Goal: Check status

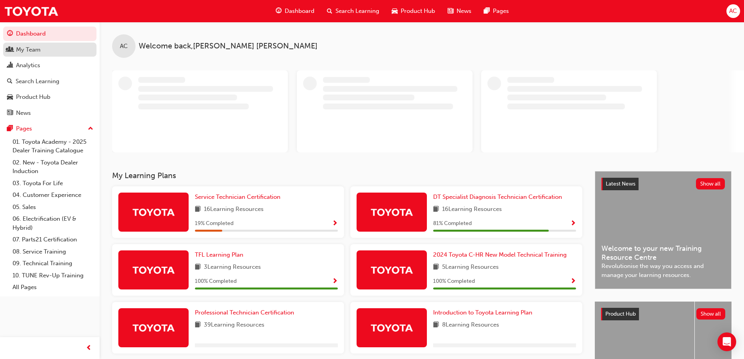
click at [34, 53] on div "My Team" at bounding box center [28, 49] width 25 height 9
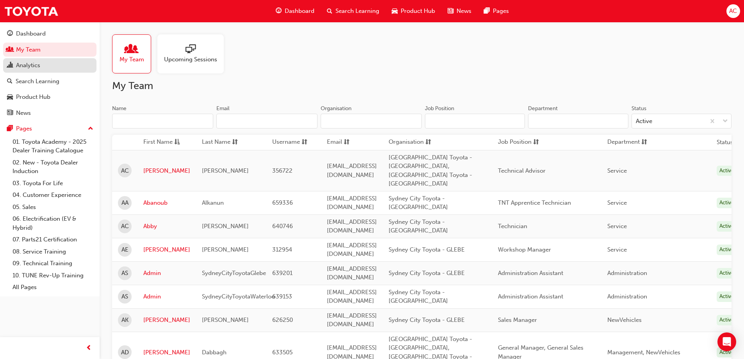
click at [37, 65] on div "Analytics" at bounding box center [28, 65] width 24 height 9
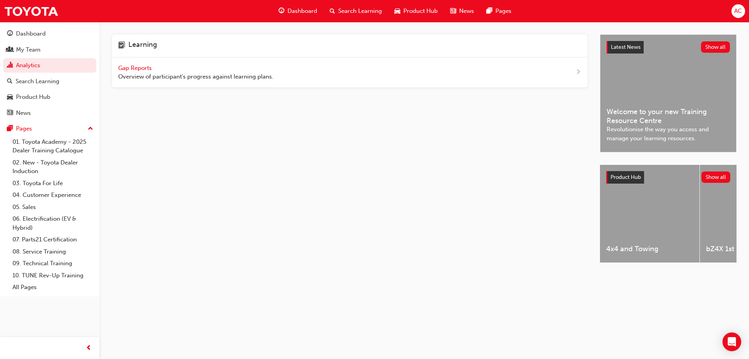
click at [139, 67] on span "Gap Reports" at bounding box center [135, 67] width 35 height 7
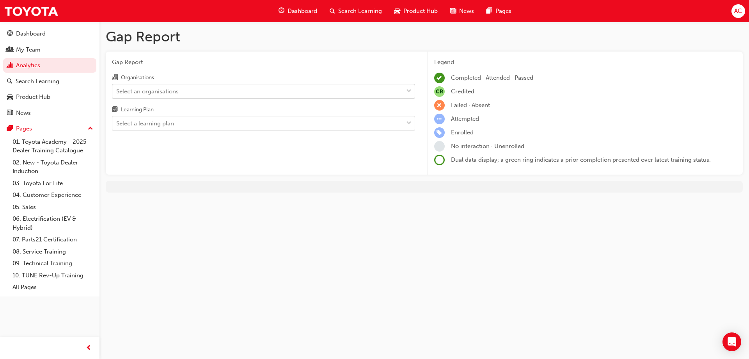
click at [240, 95] on div "Select an organisations" at bounding box center [257, 91] width 291 height 14
click at [117, 94] on input "Organisations Select an organisations" at bounding box center [116, 90] width 1 height 7
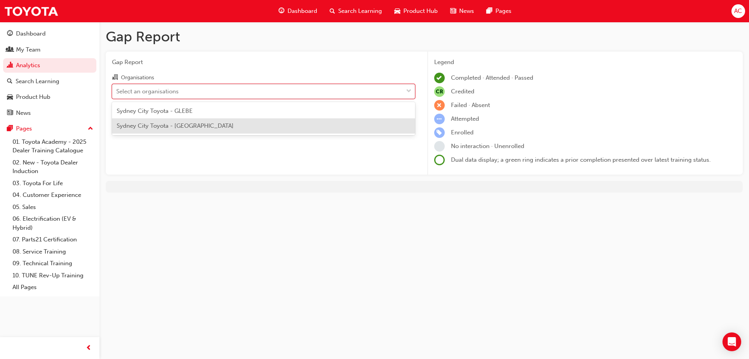
click at [224, 123] on div "Sydney City Toyota - [GEOGRAPHIC_DATA]" at bounding box center [263, 125] width 303 height 15
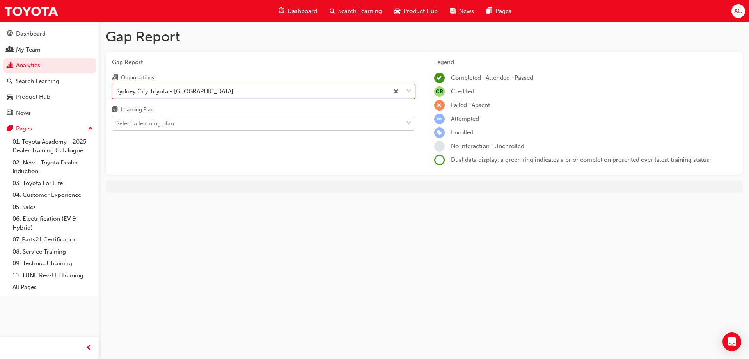
click at [222, 124] on div "Select a learning plan" at bounding box center [257, 124] width 291 height 14
click at [117, 124] on input "Learning Plan Select a learning plan" at bounding box center [116, 123] width 1 height 7
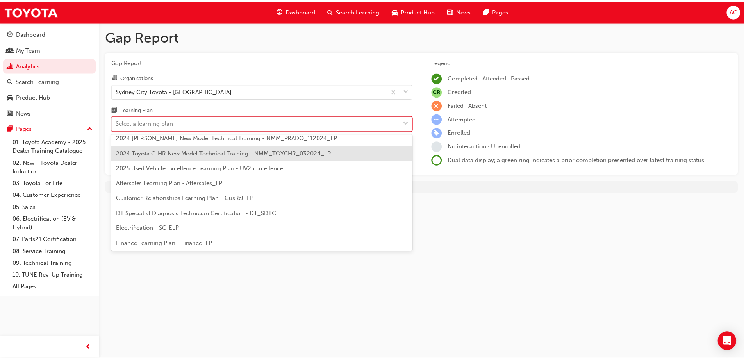
scroll to position [39, 0]
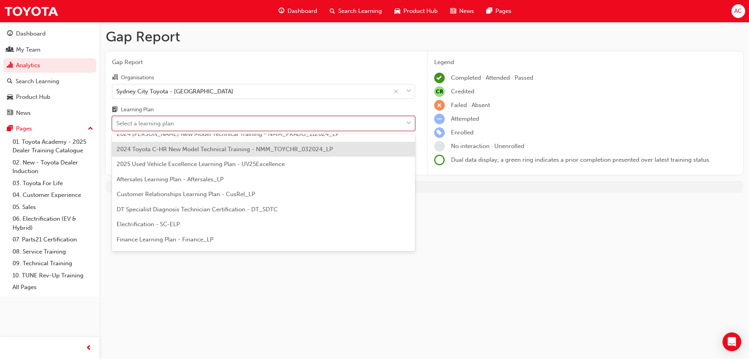
click at [212, 121] on div "Select a learning plan" at bounding box center [257, 124] width 291 height 14
click at [117, 121] on input "Learning Plan option 2024 Toyota C-HR New Model Technical Training - NMM_TOYCHR…" at bounding box center [116, 123] width 1 height 7
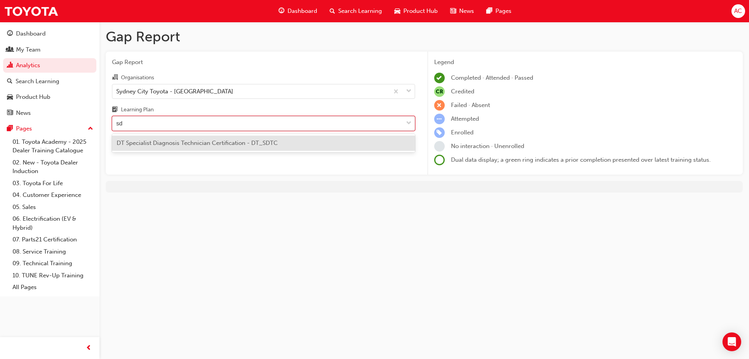
type input "sdt"
click at [209, 145] on span "DT Specialist Diagnosis Technician Certification - DT_SDTC" at bounding box center [197, 142] width 161 height 7
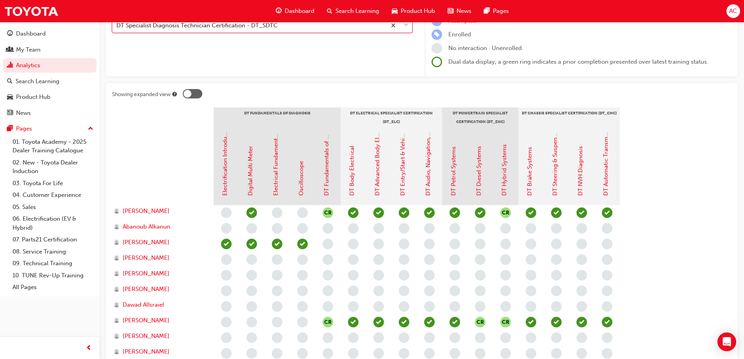
scroll to position [33, 0]
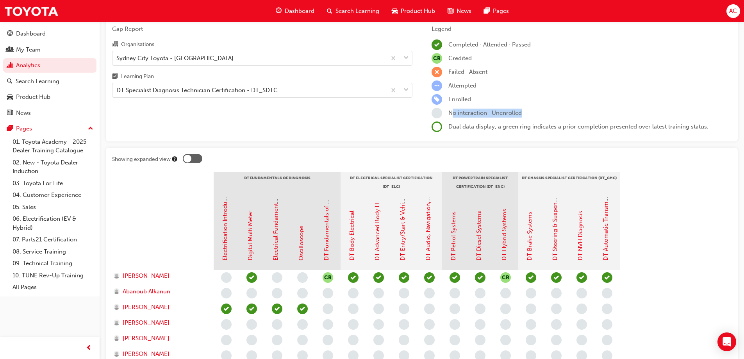
drag, startPoint x: 452, startPoint y: 112, endPoint x: 565, endPoint y: 117, distance: 113.3
click at [565, 117] on div "No interaction · Unenrolled" at bounding box center [581, 113] width 300 height 11
drag, startPoint x: 446, startPoint y: 110, endPoint x: 597, endPoint y: 110, distance: 151.4
click at [597, 110] on div "No interaction · Unenrolled" at bounding box center [581, 113] width 300 height 11
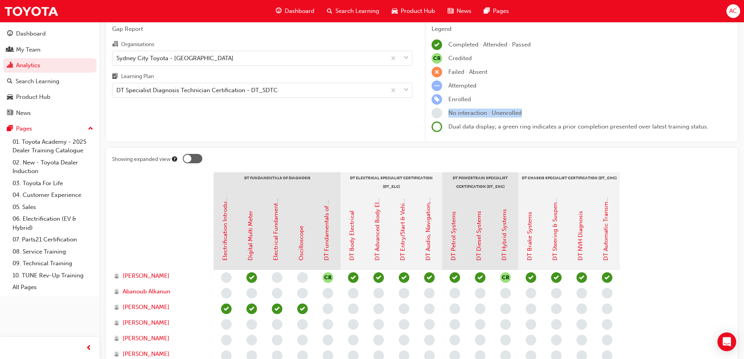
click at [598, 110] on div "No interaction · Unenrolled" at bounding box center [581, 113] width 300 height 11
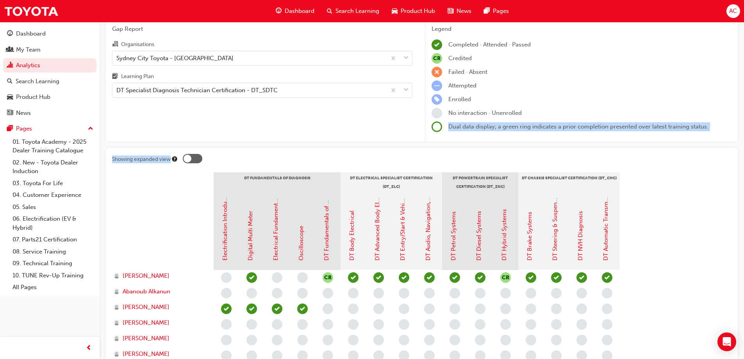
drag, startPoint x: 448, startPoint y: 126, endPoint x: 720, endPoint y: 142, distance: 272.1
click at [720, 142] on div "Gap Report Gap Report Organisations [GEOGRAPHIC_DATA] Toyota - WATERLOO Learnin…" at bounding box center [422, 340] width 644 height 702
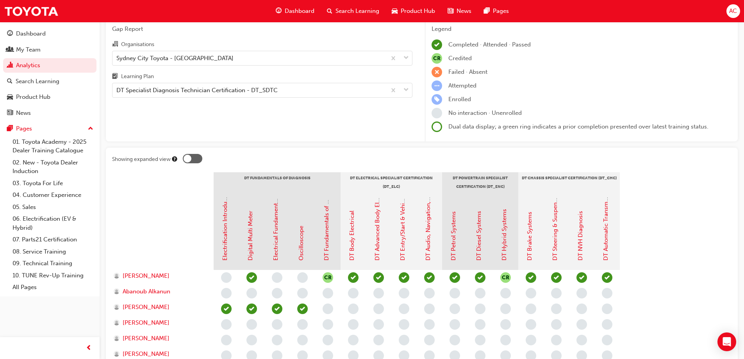
click at [720, 142] on div "Gap Report Gap Report Organisations [GEOGRAPHIC_DATA] Toyota - WATERLOO Learnin…" at bounding box center [422, 340] width 644 height 702
click at [316, 116] on div "Gap Report Organisations [GEOGRAPHIC_DATA] Toyota - WATERLOO Learning Plan DT S…" at bounding box center [262, 79] width 313 height 123
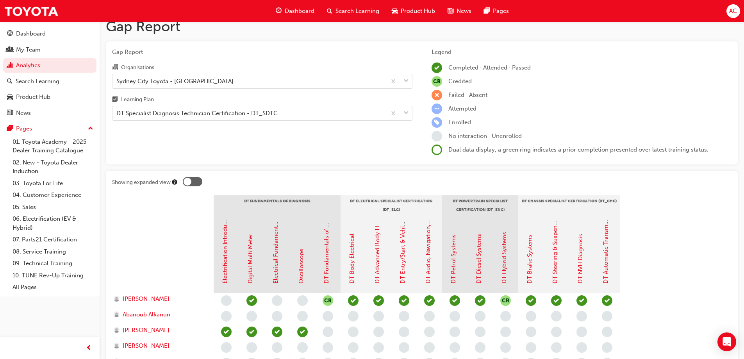
scroll to position [0, 0]
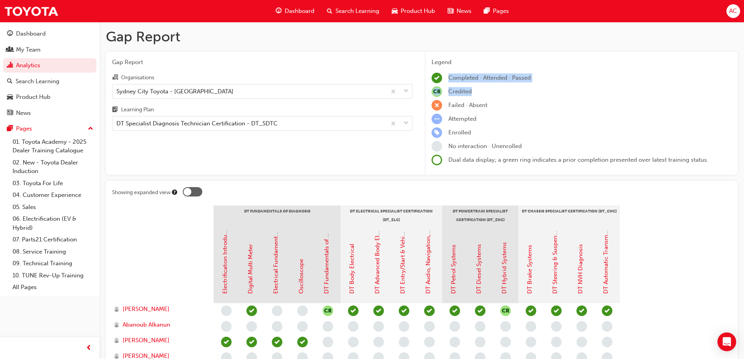
drag, startPoint x: 503, startPoint y: 77, endPoint x: 639, endPoint y: 85, distance: 136.1
click at [632, 86] on div "Legend Completed · Attended · Passed CR Credited Failed · Absent Attempted Enro…" at bounding box center [581, 112] width 300 height 108
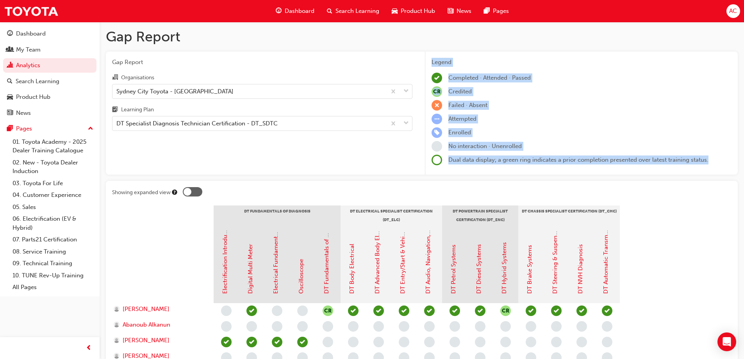
drag, startPoint x: 507, startPoint y: 73, endPoint x: 722, endPoint y: 163, distance: 233.2
click at [722, 163] on div "Legend Completed · Attended · Passed CR Credited Failed · Absent Attempted Enro…" at bounding box center [581, 113] width 313 height 123
click at [725, 162] on div "Dual data display; a green ring indicates a prior completion presented over lat…" at bounding box center [581, 160] width 300 height 11
drag, startPoint x: 718, startPoint y: 162, endPoint x: 427, endPoint y: 57, distance: 308.9
click at [427, 57] on div "Legend Completed · Attended · Passed CR Credited Failed · Absent Attempted Enro…" at bounding box center [581, 113] width 313 height 123
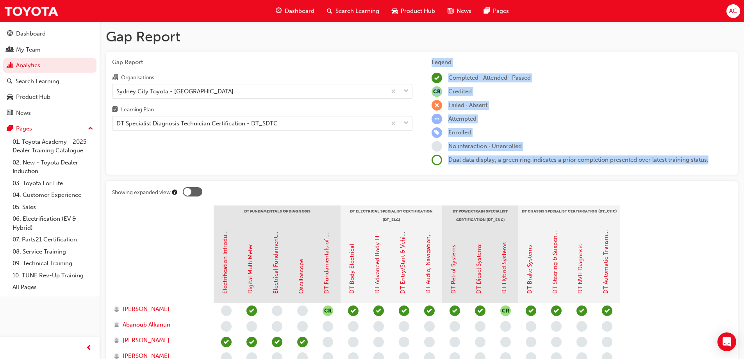
click at [554, 84] on div "Legend Completed · Attended · Passed CR Credited Failed · Absent Attempted Enro…" at bounding box center [581, 112] width 300 height 108
drag, startPoint x: 431, startPoint y: 62, endPoint x: 719, endPoint y: 161, distance: 304.8
click at [719, 161] on div "Legend Completed · Attended · Passed CR Credited Failed · Absent Attempted Enro…" at bounding box center [581, 113] width 313 height 123
click at [719, 161] on div "Dual data display; a green ring indicates a prior completion presented over lat…" at bounding box center [581, 160] width 300 height 11
drag, startPoint x: 431, startPoint y: 63, endPoint x: 724, endPoint y: 155, distance: 306.4
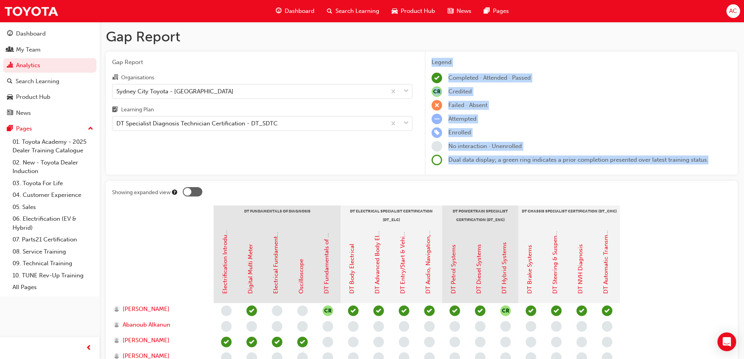
click at [724, 154] on div "Legend Completed · Attended · Passed CR Credited Failed · Absent Attempted Enro…" at bounding box center [581, 112] width 300 height 108
click at [721, 158] on div "Dual data display; a green ring indicates a prior completion presented over lat…" at bounding box center [581, 160] width 300 height 11
drag, startPoint x: 721, startPoint y: 162, endPoint x: 428, endPoint y: 58, distance: 310.7
click at [428, 58] on div "Legend Completed · Attended · Passed CR Credited Failed · Absent Attempted Enro…" at bounding box center [581, 113] width 313 height 123
click at [467, 62] on div "Legend" at bounding box center [581, 62] width 300 height 9
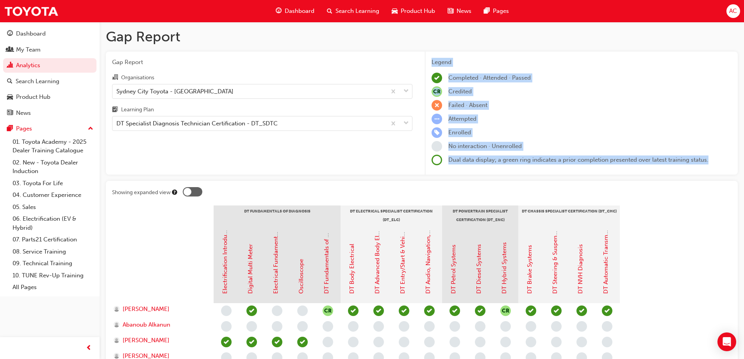
drag, startPoint x: 431, startPoint y: 62, endPoint x: 721, endPoint y: 166, distance: 307.3
click at [721, 167] on div "Legend Completed · Attended · Passed CR Credited Failed · Absent Attempted Enro…" at bounding box center [581, 113] width 313 height 123
click at [720, 160] on div "Dual data display; a green ring indicates a prior completion presented over lat…" at bounding box center [581, 160] width 300 height 11
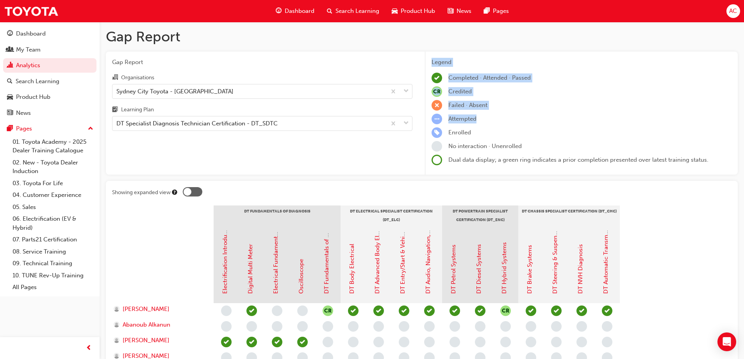
drag, startPoint x: 429, startPoint y: 60, endPoint x: 655, endPoint y: 117, distance: 233.2
click at [654, 117] on div "Legend Completed · Attended · Passed CR Credited Failed · Absent Attempted Enro…" at bounding box center [581, 113] width 313 height 123
click at [661, 113] on div "Legend Completed · Attended · Passed CR Credited Failed · Absent Attempted Enro…" at bounding box center [581, 112] width 300 height 108
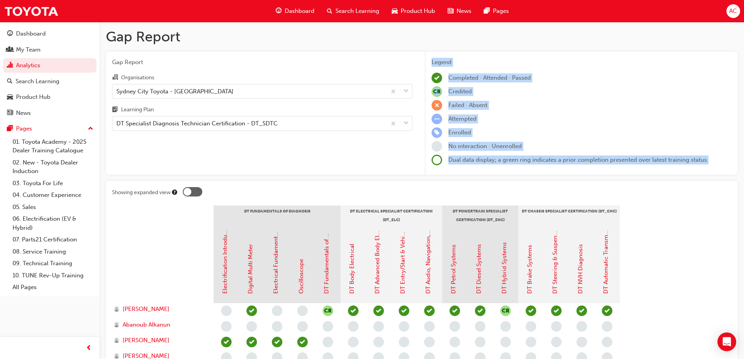
drag, startPoint x: 719, startPoint y: 162, endPoint x: 429, endPoint y: 59, distance: 307.4
click at [427, 60] on div "Legend Completed · Attended · Passed CR Credited Failed · Absent Attempted Enro…" at bounding box center [581, 113] width 313 height 123
click at [468, 55] on div "Legend Completed · Attended · Passed CR Credited Failed · Absent Attempted Enro…" at bounding box center [581, 113] width 313 height 123
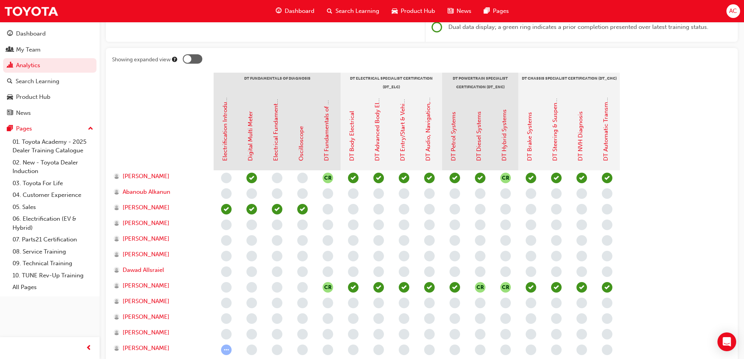
scroll to position [273, 0]
